Goal: Communication & Community: Answer question/provide support

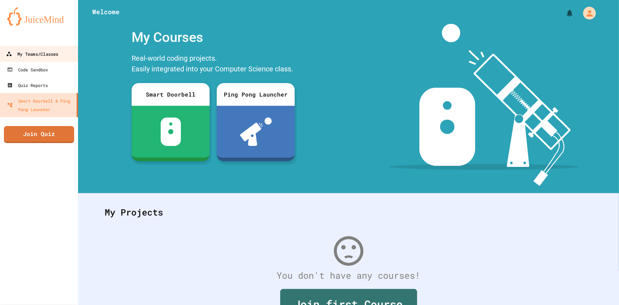
click at [39, 53] on div "My Teams/Classes" at bounding box center [32, 54] width 52 height 9
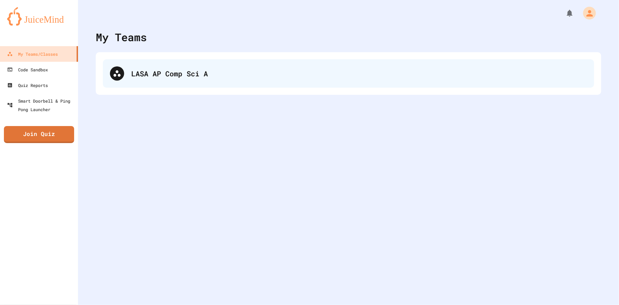
click at [152, 67] on div "LASA AP Comp Sci A" at bounding box center [349, 73] width 492 height 28
